Goal: Transaction & Acquisition: Purchase product/service

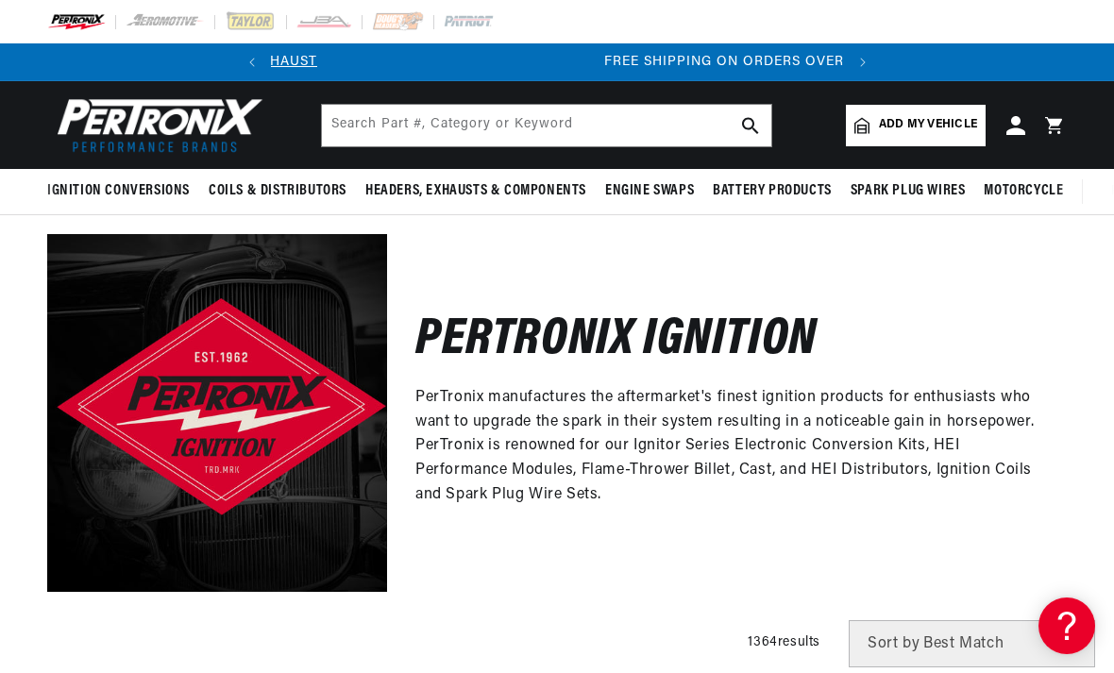
scroll to position [0, 70]
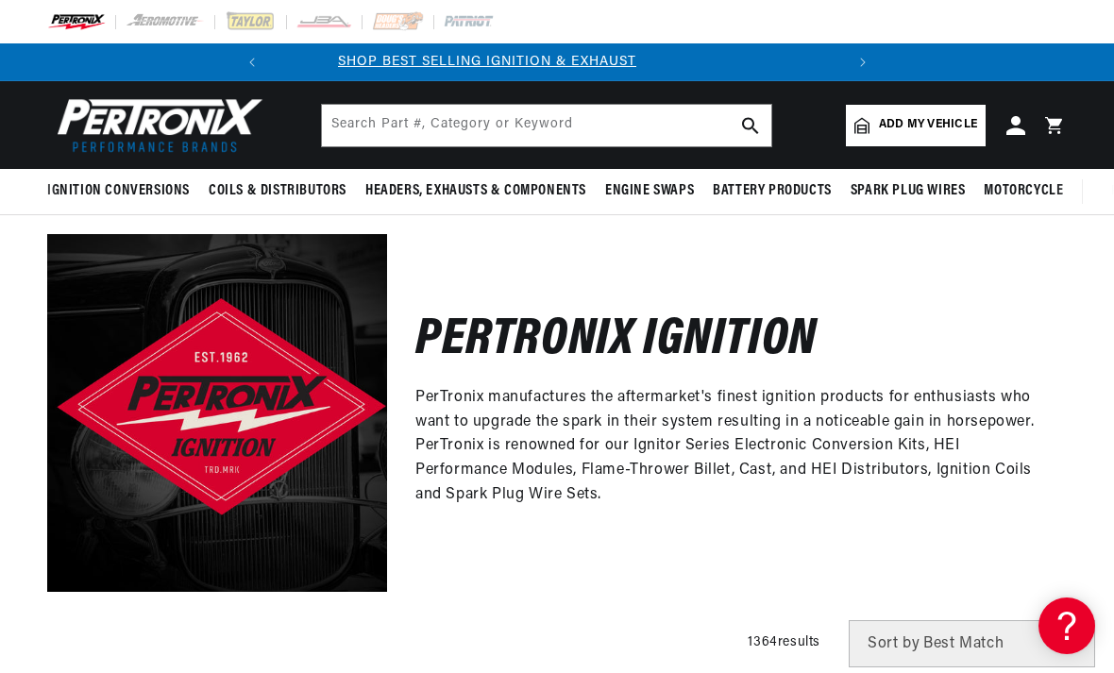
click at [911, 133] on span "Add my vehicle" at bounding box center [928, 125] width 98 height 18
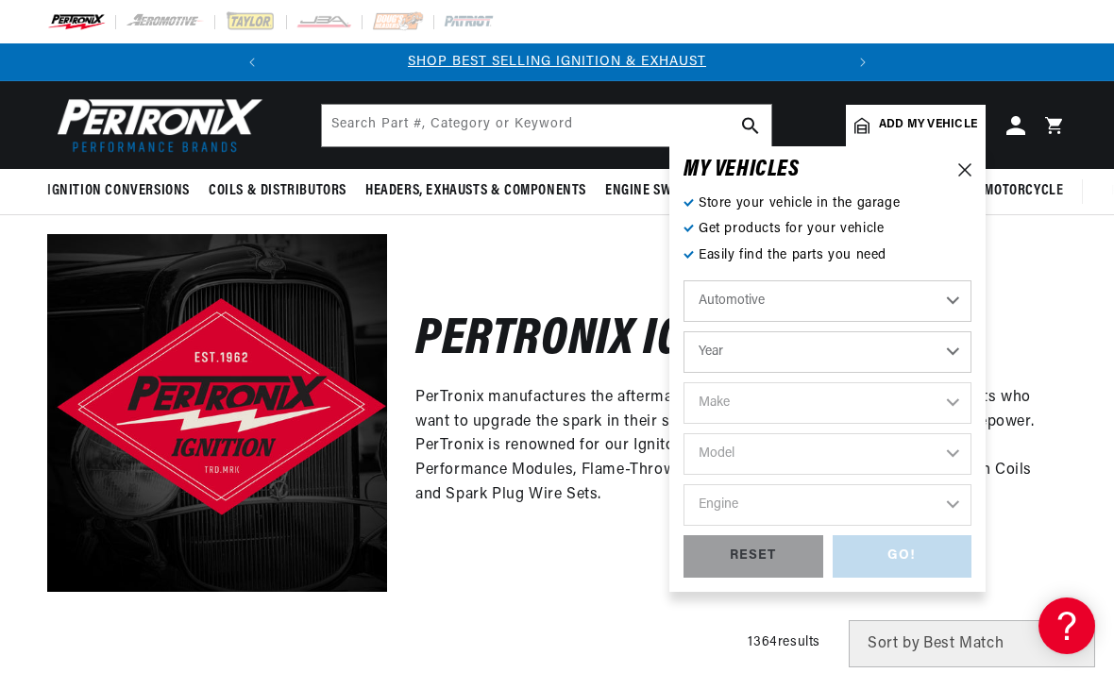
click at [952, 358] on select "Year 2024 2023 2022 2021 2020 2019 2018 2017 2016 2015 2014 2013 2012 2011 2010…" at bounding box center [827, 352] width 288 height 42
select select "1967"
click at [948, 410] on select "Make Alfa Romeo American Motors Aston Martin Austin Austin Healey Avanti Bentle…" at bounding box center [827, 403] width 288 height 42
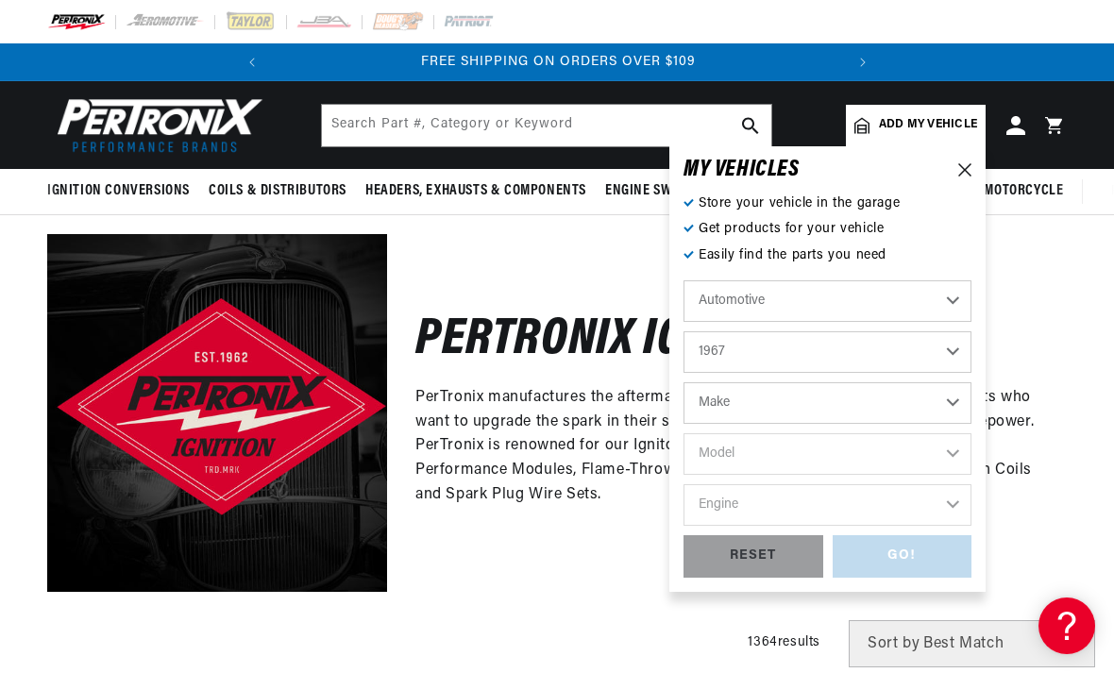
select select "Austin-Healey"
click at [949, 456] on select "Model 3000 Sprite" at bounding box center [827, 454] width 288 height 42
select select "Sprite"
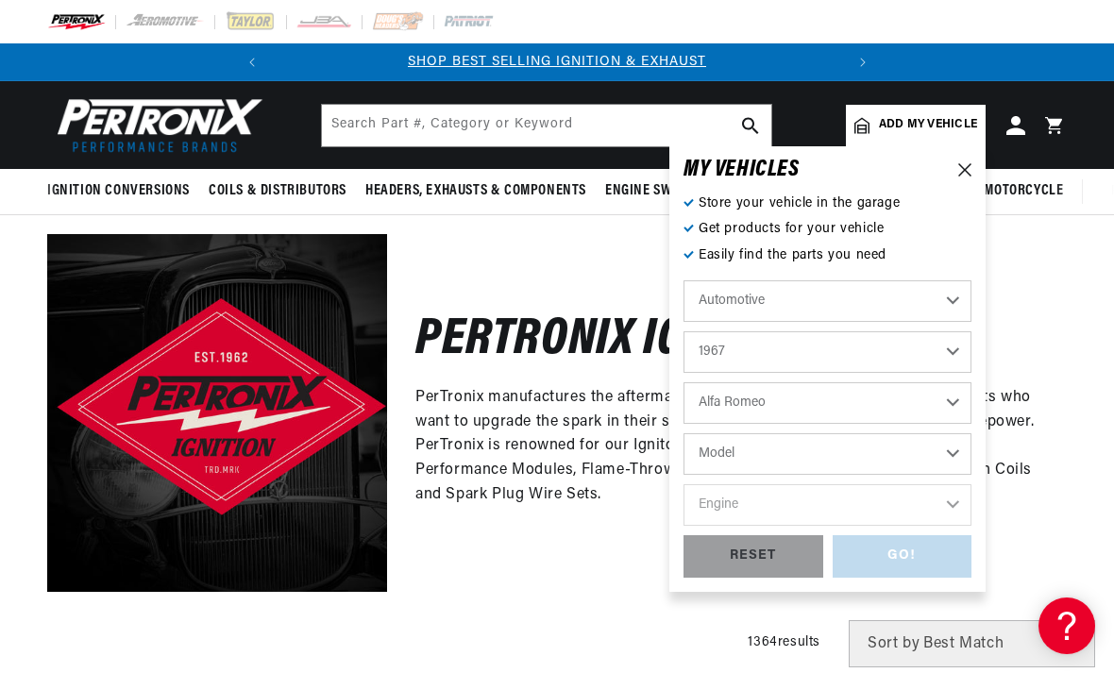
select select "Sprite"
click at [950, 514] on select "Engine 1.1L 1.3L" at bounding box center [827, 505] width 288 height 42
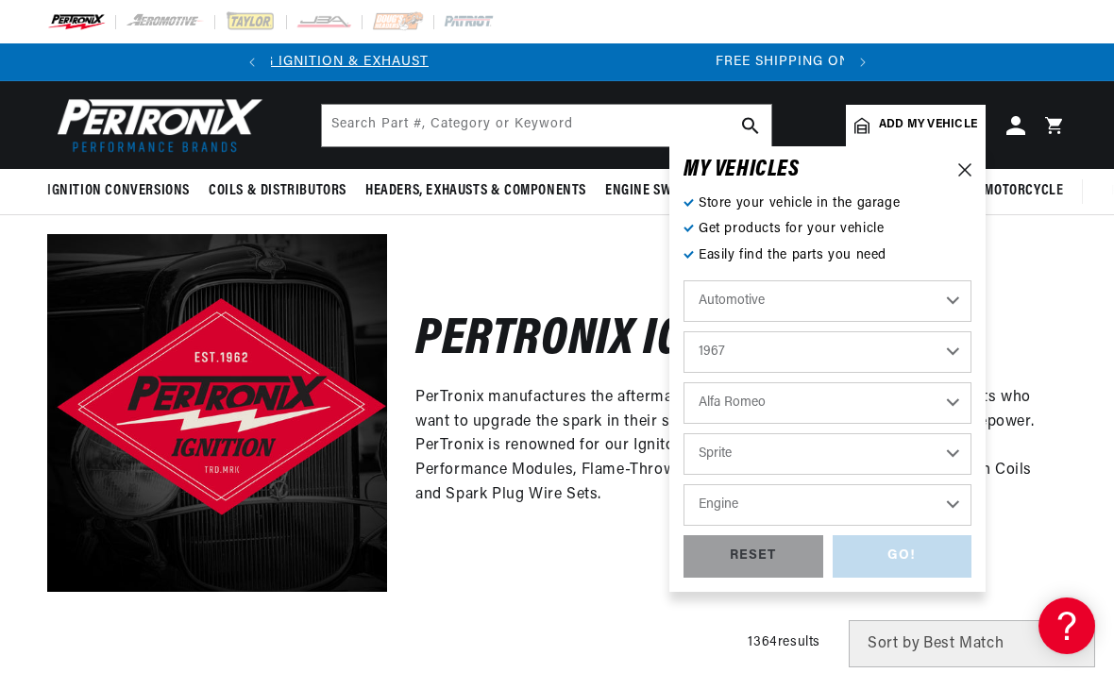
select select "1.1L"
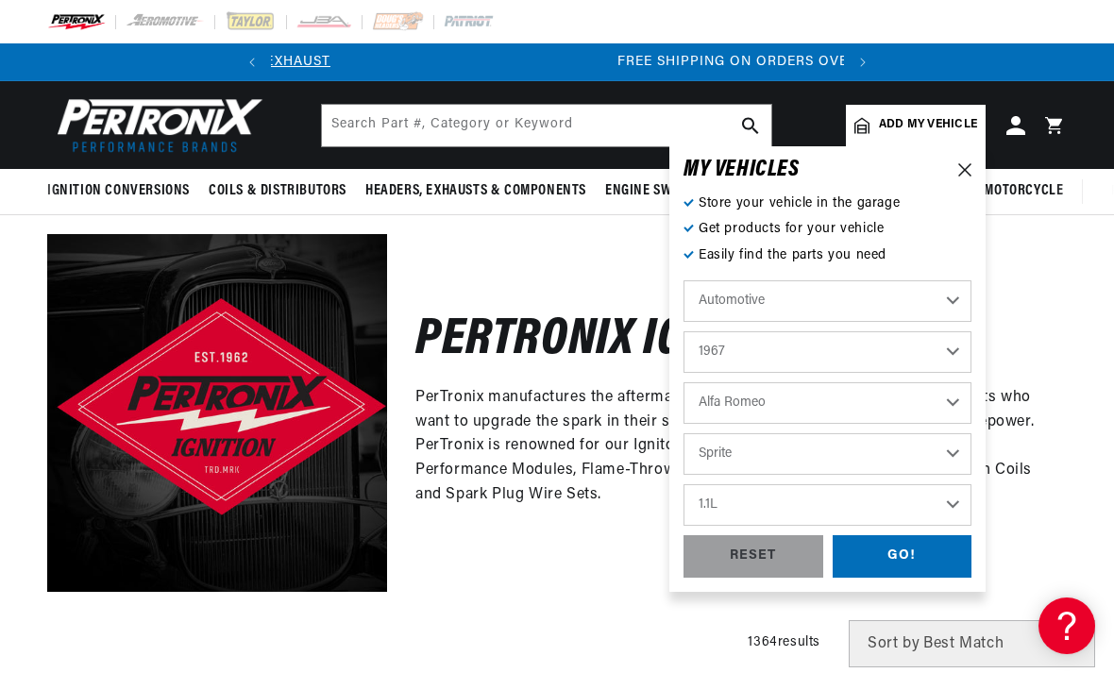
scroll to position [0, 572]
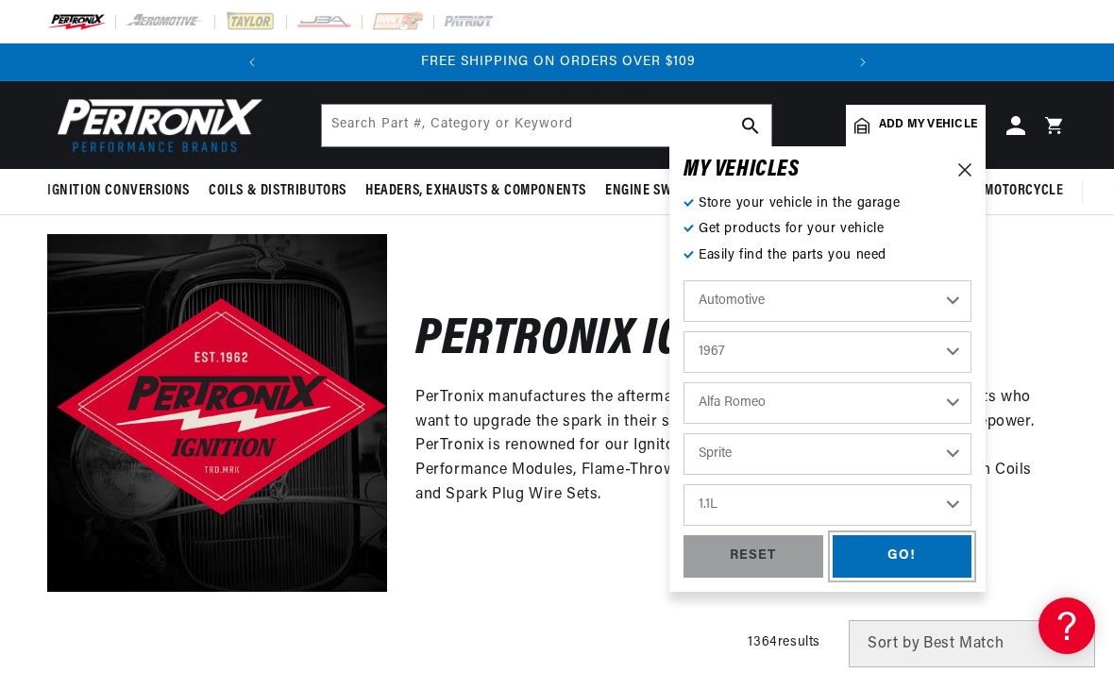
click at [898, 567] on div "GO!" at bounding box center [902, 556] width 140 height 42
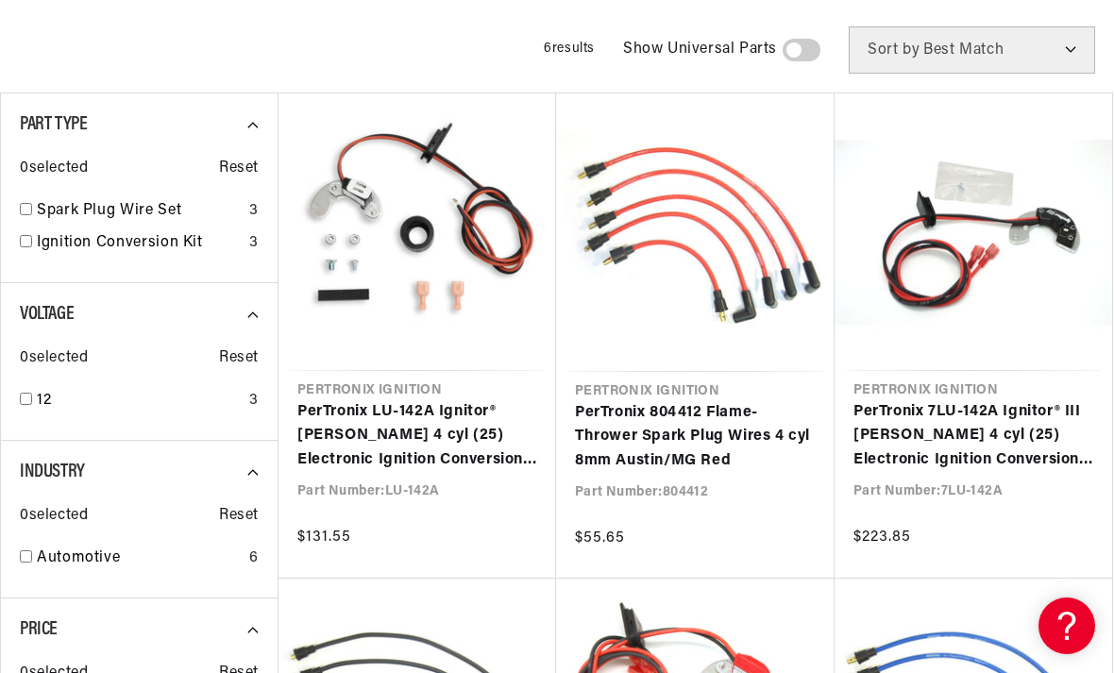
scroll to position [0, 572]
click at [388, 438] on link "PerTronix LU-142A Ignitor® [PERSON_NAME] 4 cyl (25) Electronic Ignition Convers…" at bounding box center [417, 436] width 240 height 73
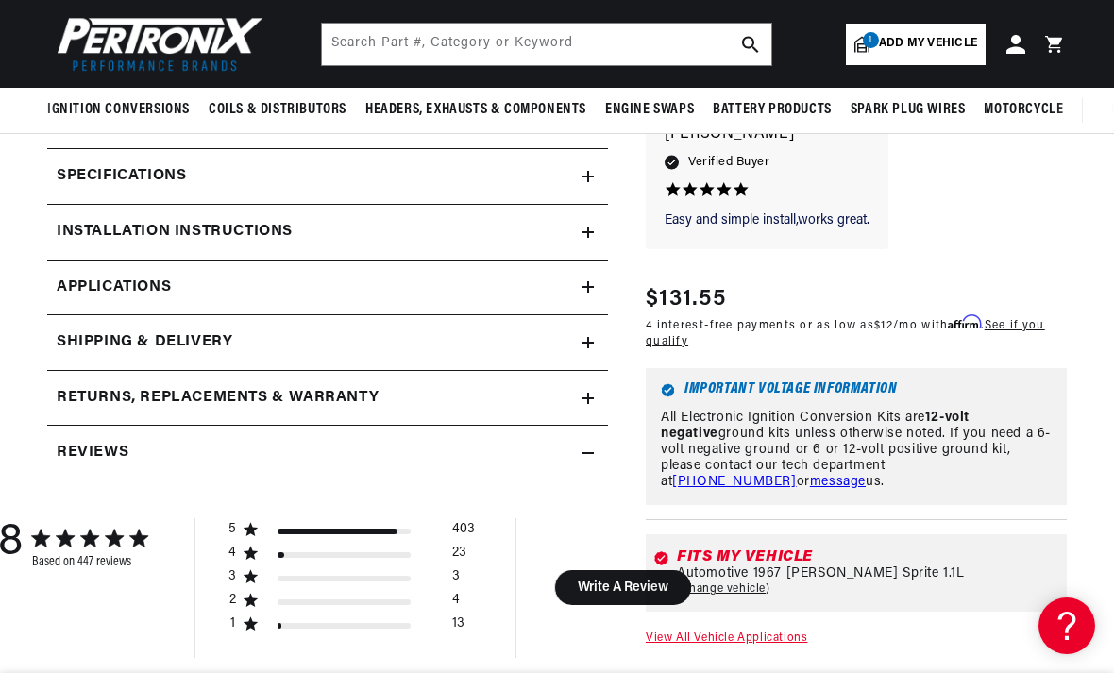
scroll to position [812, 0]
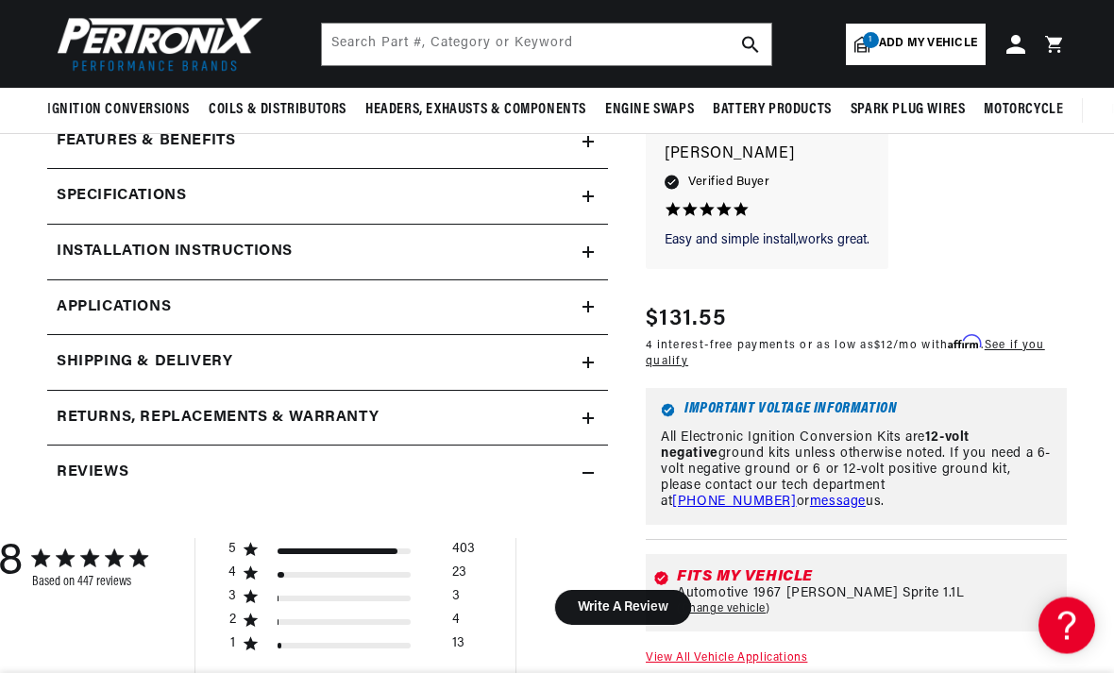
click at [586, 253] on icon at bounding box center [587, 252] width 11 height 11
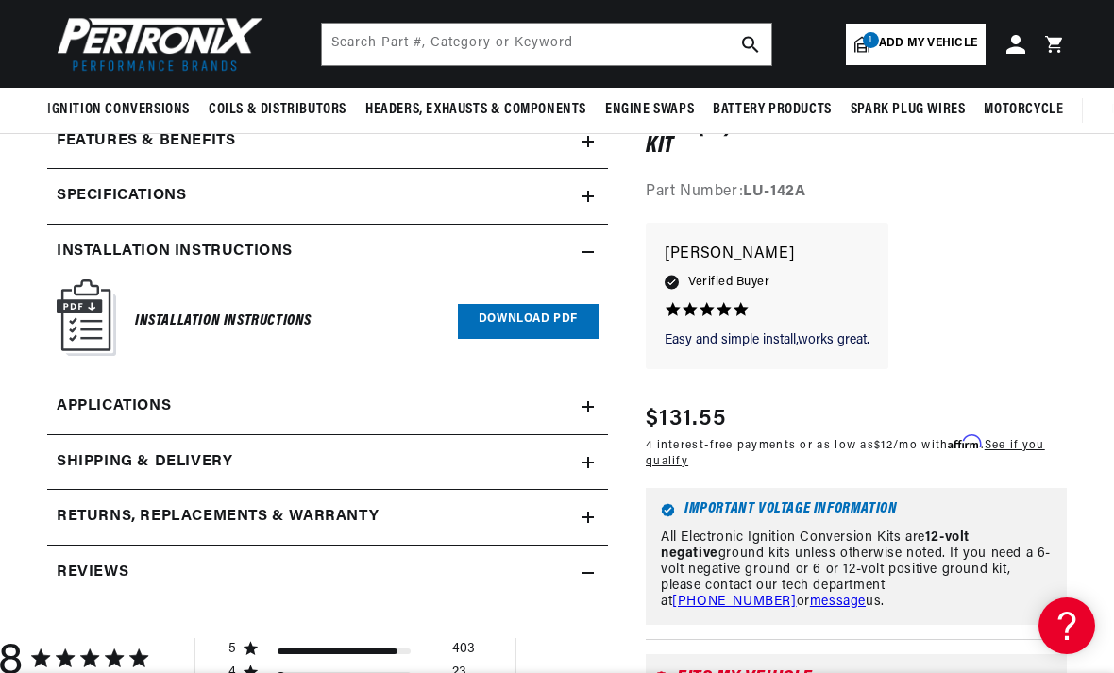
click at [102, 319] on img at bounding box center [86, 317] width 59 height 76
click at [539, 322] on link "Download PDF" at bounding box center [528, 321] width 141 height 35
